Goal: Task Accomplishment & Management: Use online tool/utility

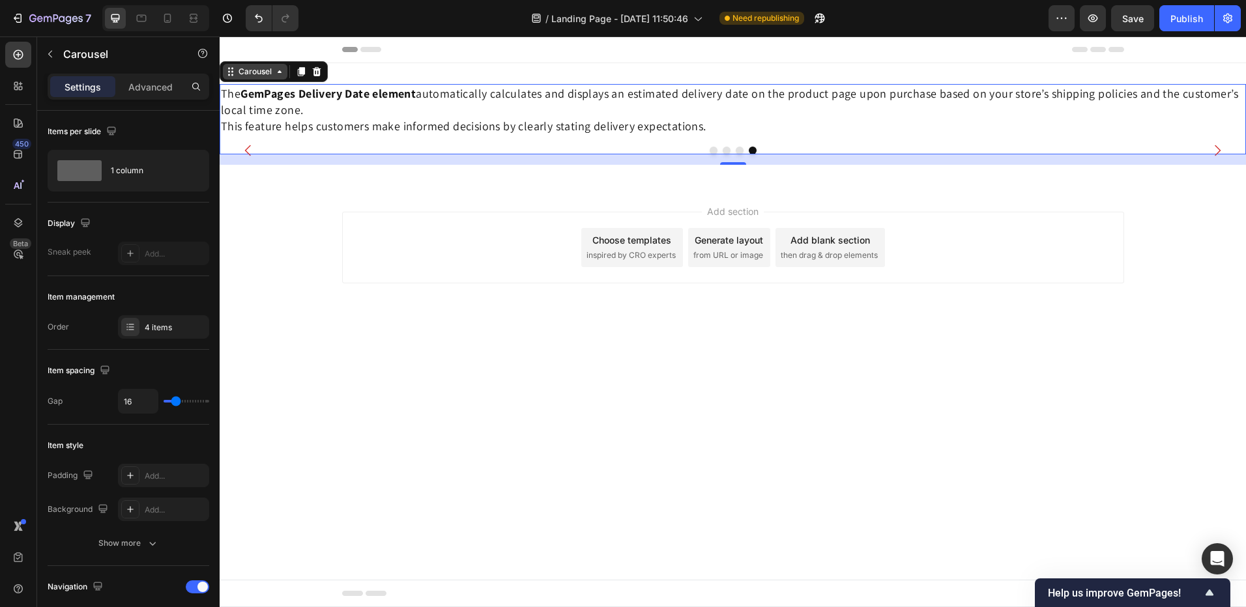
click at [262, 78] on div "Carousel" at bounding box center [255, 72] width 65 height 16
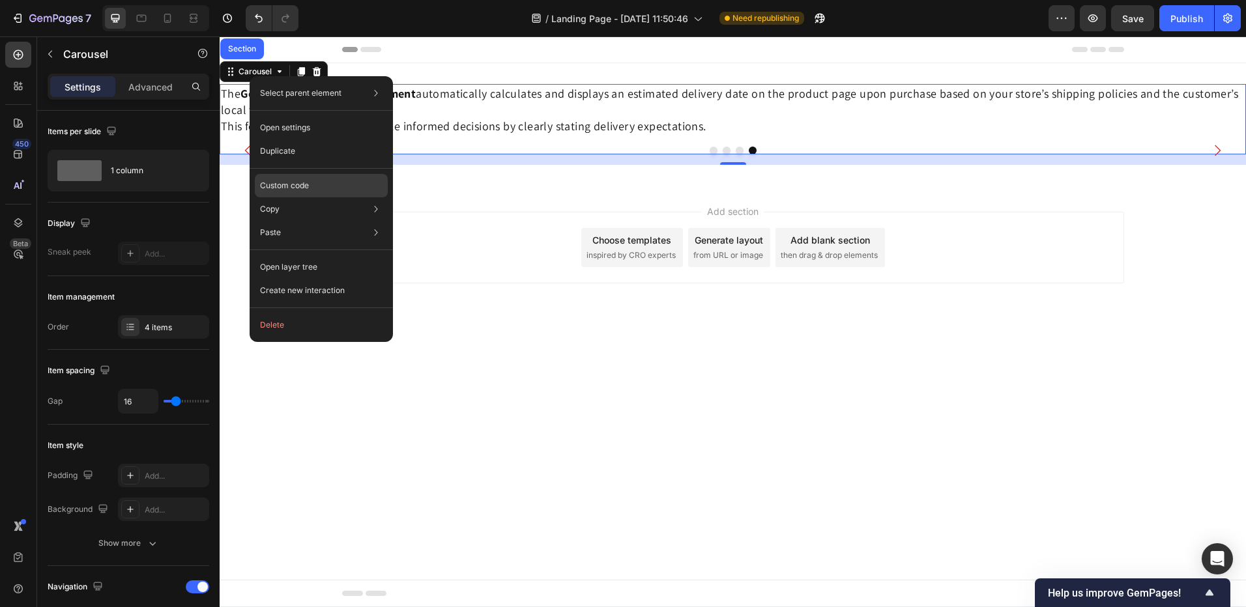
click at [296, 187] on p "Custom code" at bounding box center [284, 186] width 49 height 12
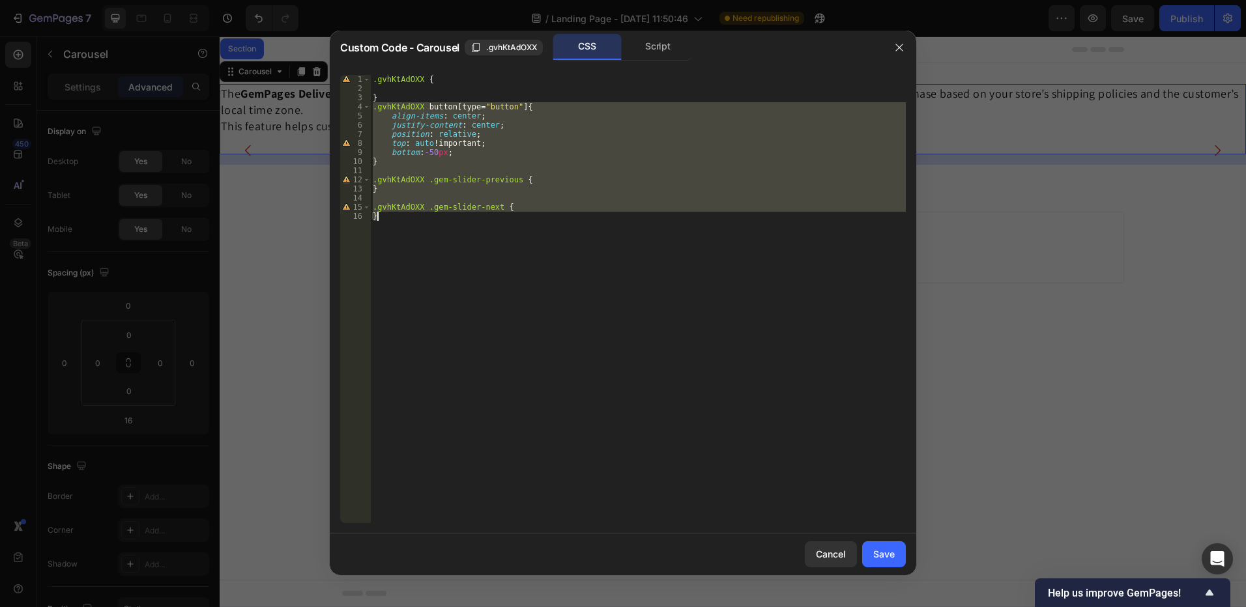
drag, startPoint x: 375, startPoint y: 111, endPoint x: 512, endPoint y: 231, distance: 182.5
click at [512, 231] on div ".gvhKtAdOXX { } .gvhKtAdOXX button [ type = " button " ] { align-items : center…" at bounding box center [638, 308] width 536 height 467
type textarea ".gvhKtAdOXX .gem-slider-next { }"
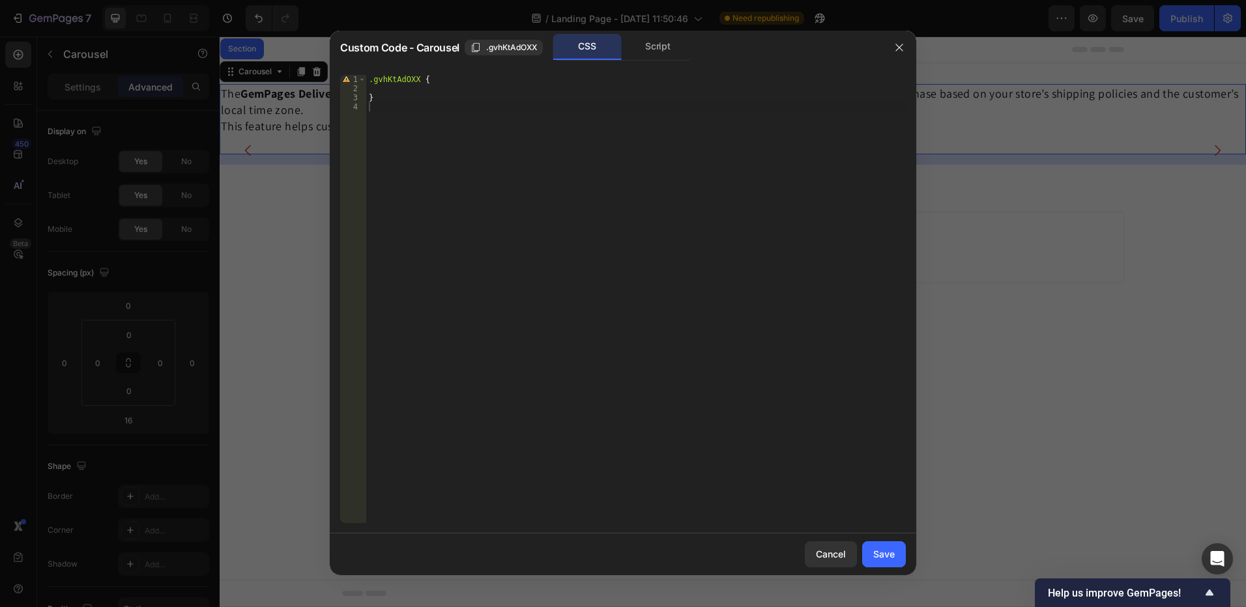
click at [961, 258] on div at bounding box center [623, 303] width 1246 height 607
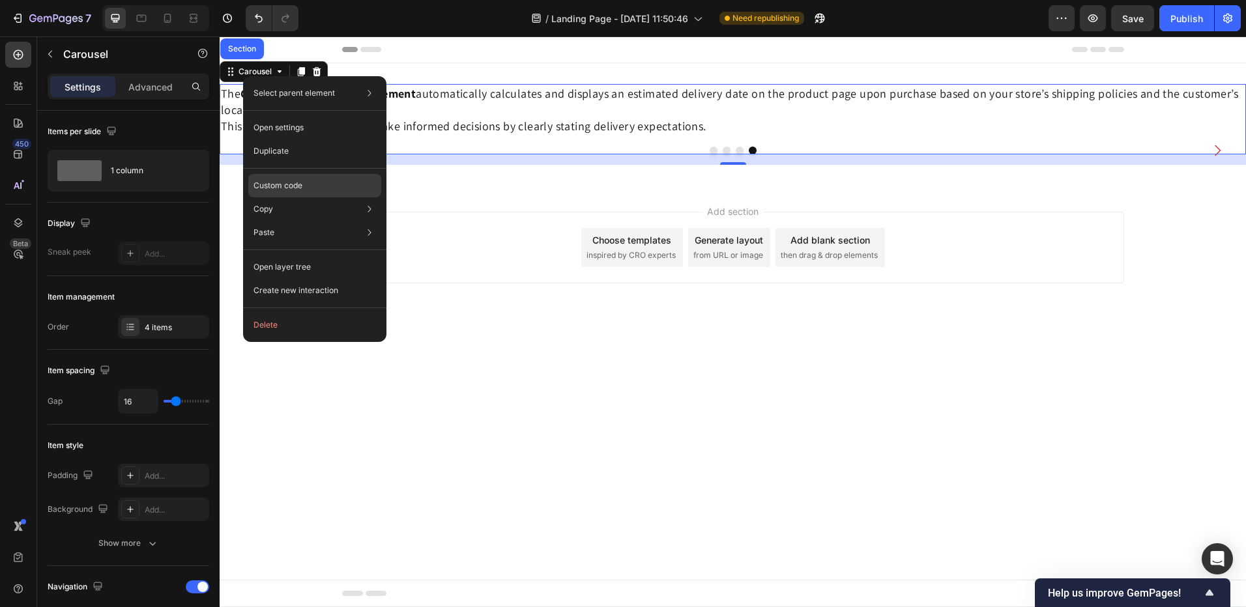
click at [270, 181] on p "Custom code" at bounding box center [278, 186] width 49 height 12
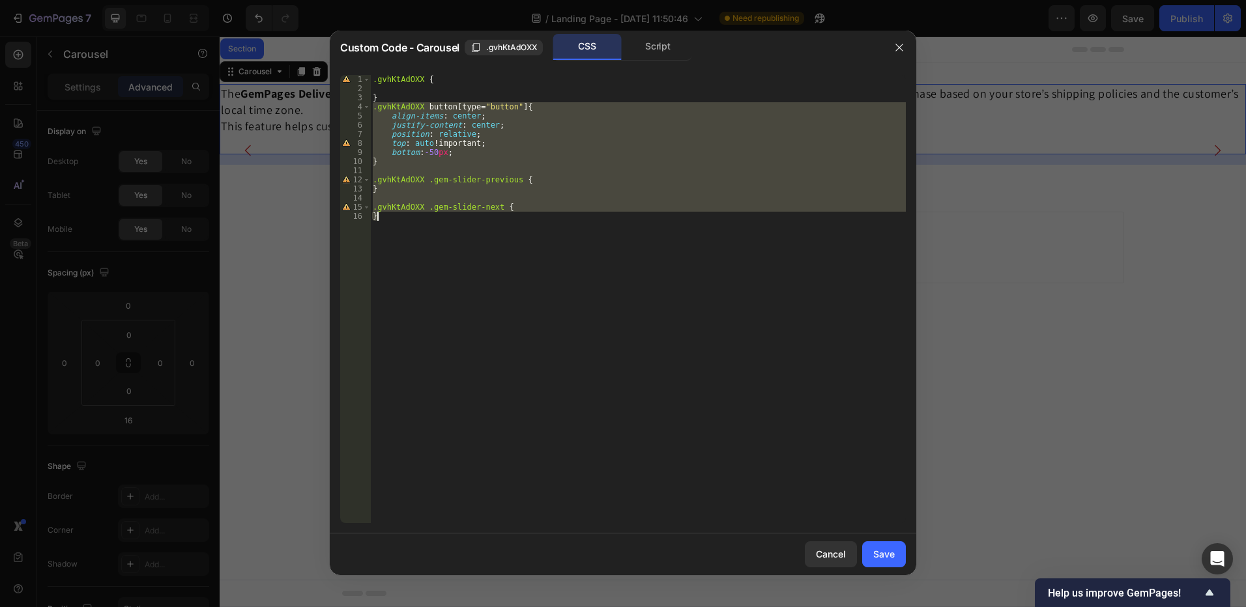
drag, startPoint x: 372, startPoint y: 109, endPoint x: 451, endPoint y: 224, distance: 138.7
click at [451, 224] on div ".gvhKtAdOXX { } .gvhKtAdOXX button [ type = " button " ] { align-items : center…" at bounding box center [638, 308] width 536 height 467
type textarea ".gvhKtAdOXX .gem-slider-next { }"
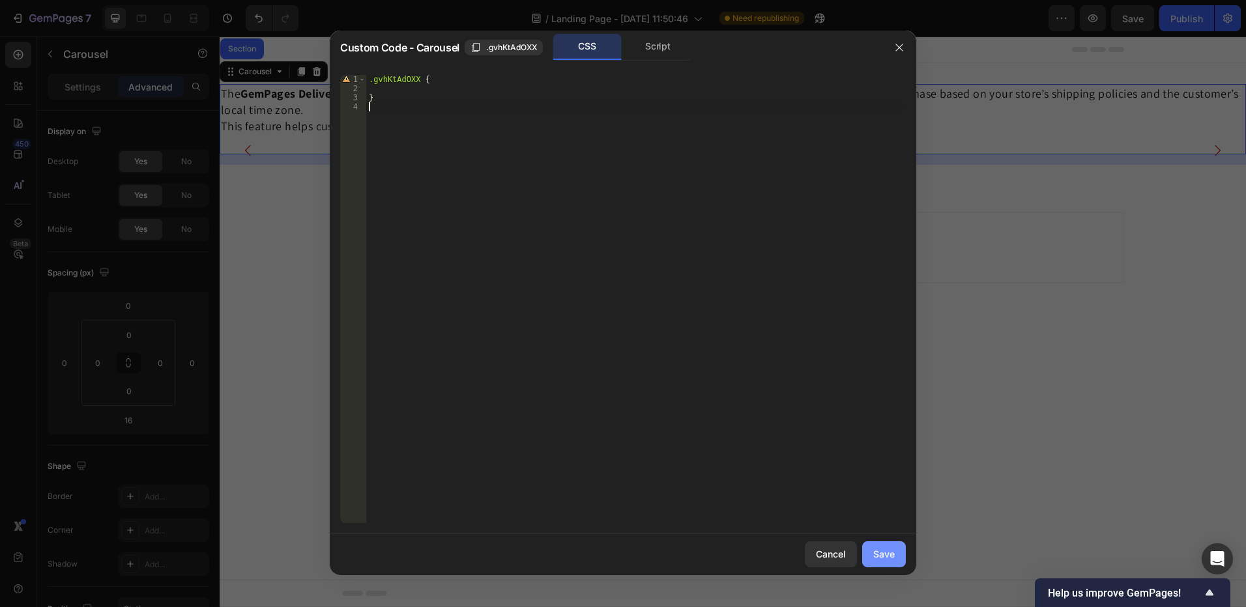
click at [890, 554] on div "Save" at bounding box center [884, 554] width 22 height 14
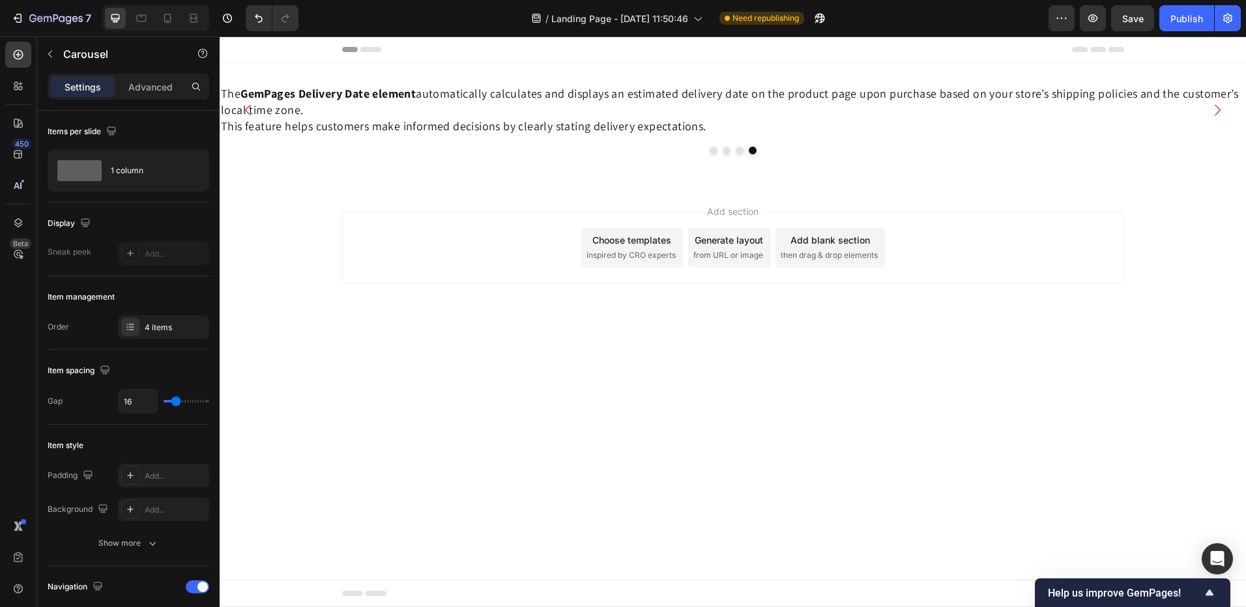
click at [1057, 325] on div "Add section Choose templates inspired by CRO experts Generate layout from URL o…" at bounding box center [733, 266] width 1027 height 160
